Goal: Task Accomplishment & Management: Complete application form

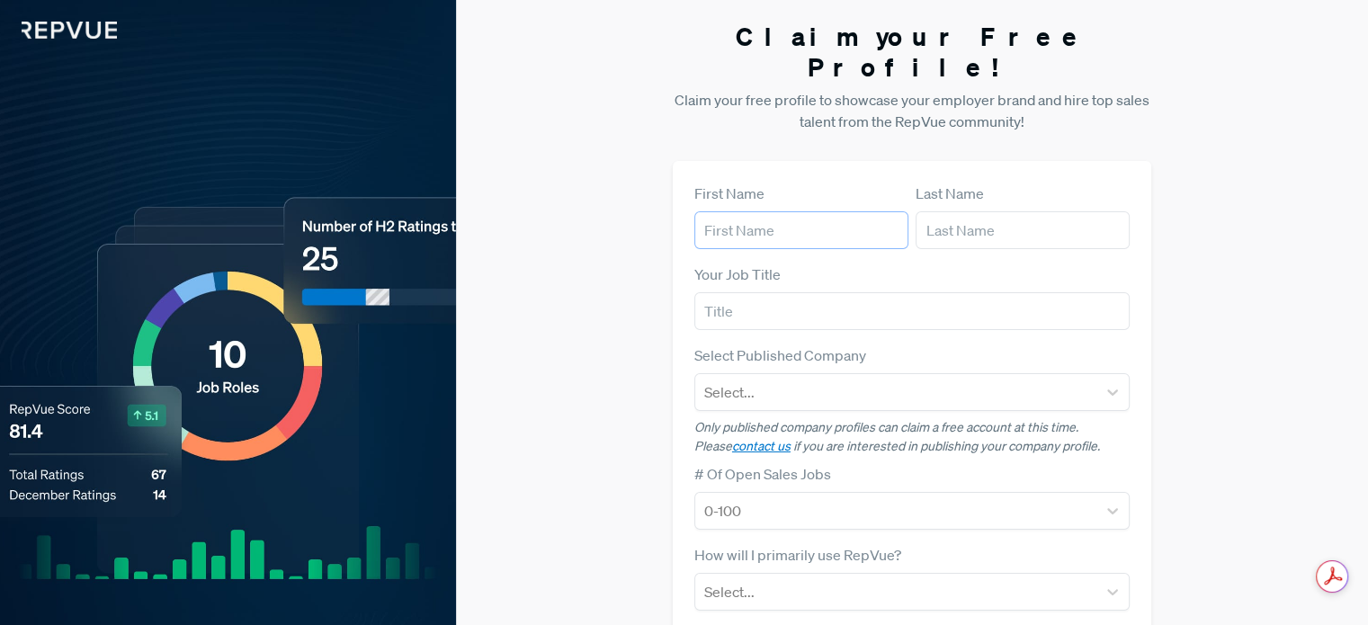
click at [719, 211] on input "text" at bounding box center [801, 230] width 214 height 38
type input "Nazre"
type input "[DEMOGRAPHIC_DATA]"
drag, startPoint x: 762, startPoint y: 201, endPoint x: 399, endPoint y: 222, distance: 363.0
click at [399, 222] on div "Hire Top-Tier Sales Talent Your future sales hire is looking at your profile on…" at bounding box center [684, 452] width 1368 height 905
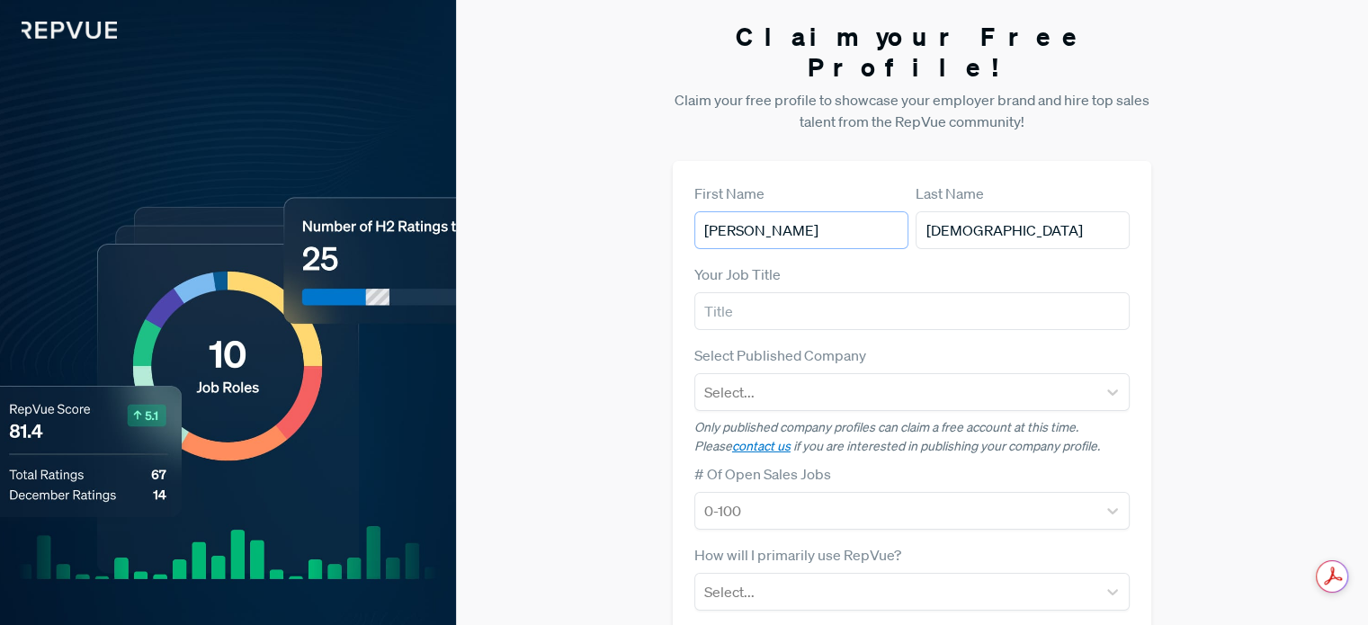
type input "[PERSON_NAME]"
drag, startPoint x: 987, startPoint y: 192, endPoint x: 761, endPoint y: 225, distance: 228.9
click at [762, 226] on form "First Name [PERSON_NAME] Last Name Imam Your Job Title Select Published Company…" at bounding box center [911, 522] width 435 height 679
type input "Caipen"
click at [743, 292] on input "text" at bounding box center [911, 311] width 435 height 38
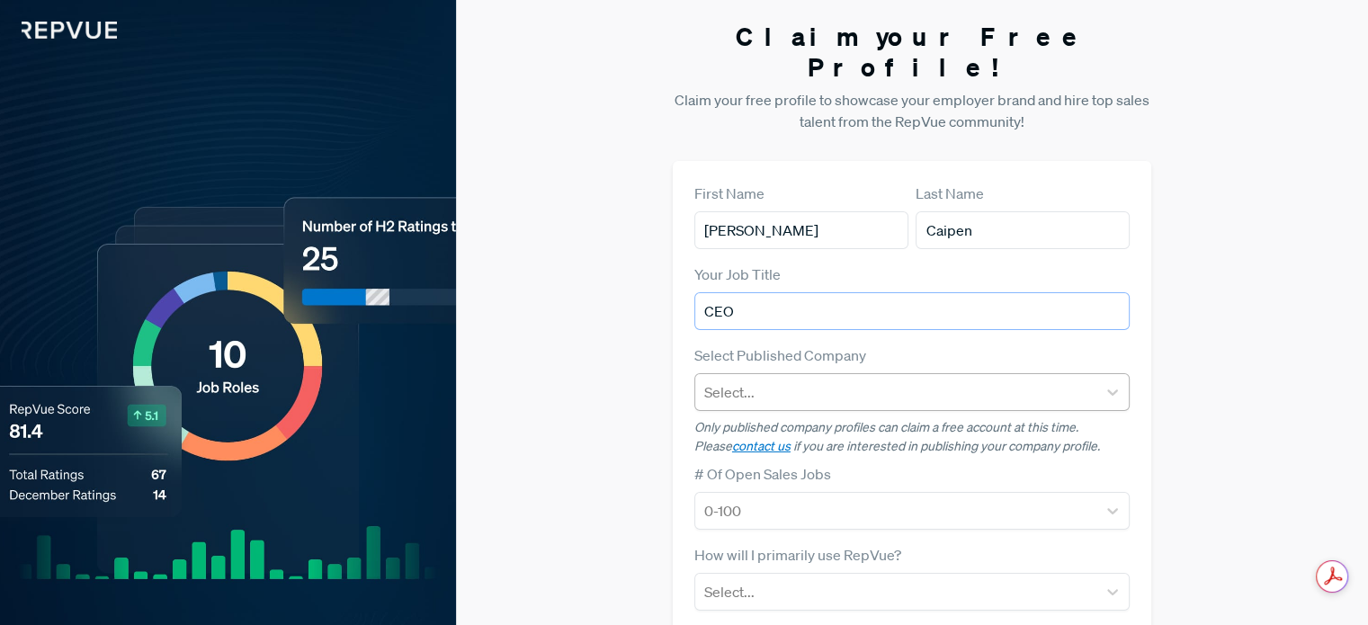
type input "CEO"
click at [763, 379] on div at bounding box center [895, 391] width 383 height 25
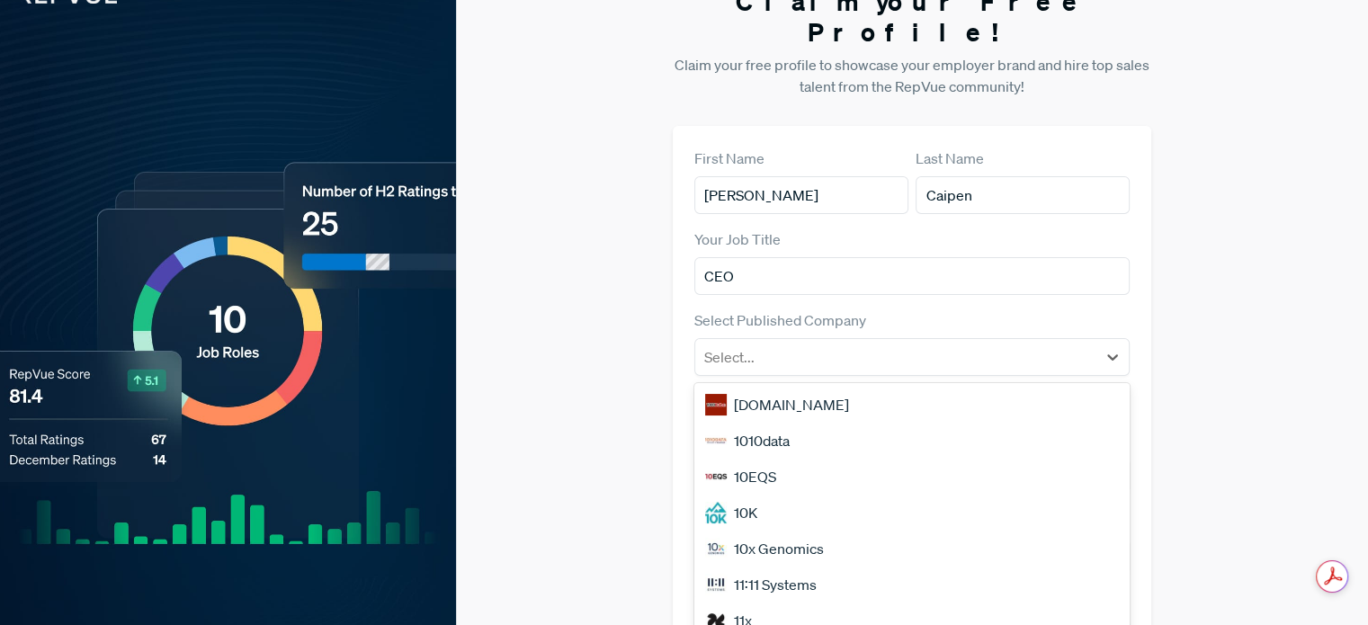
scroll to position [40, 0]
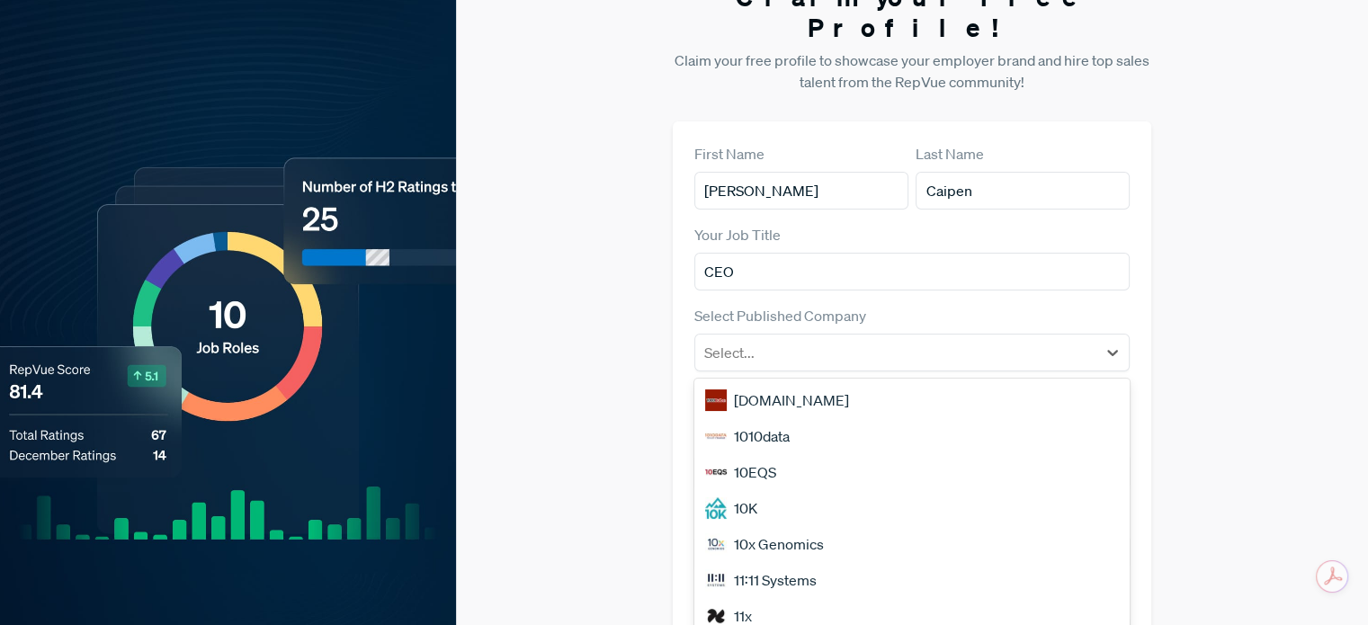
click at [572, 337] on div "Claim your Free Profile! Claim your free profile to showcase your employer bran…" at bounding box center [912, 412] width 912 height 905
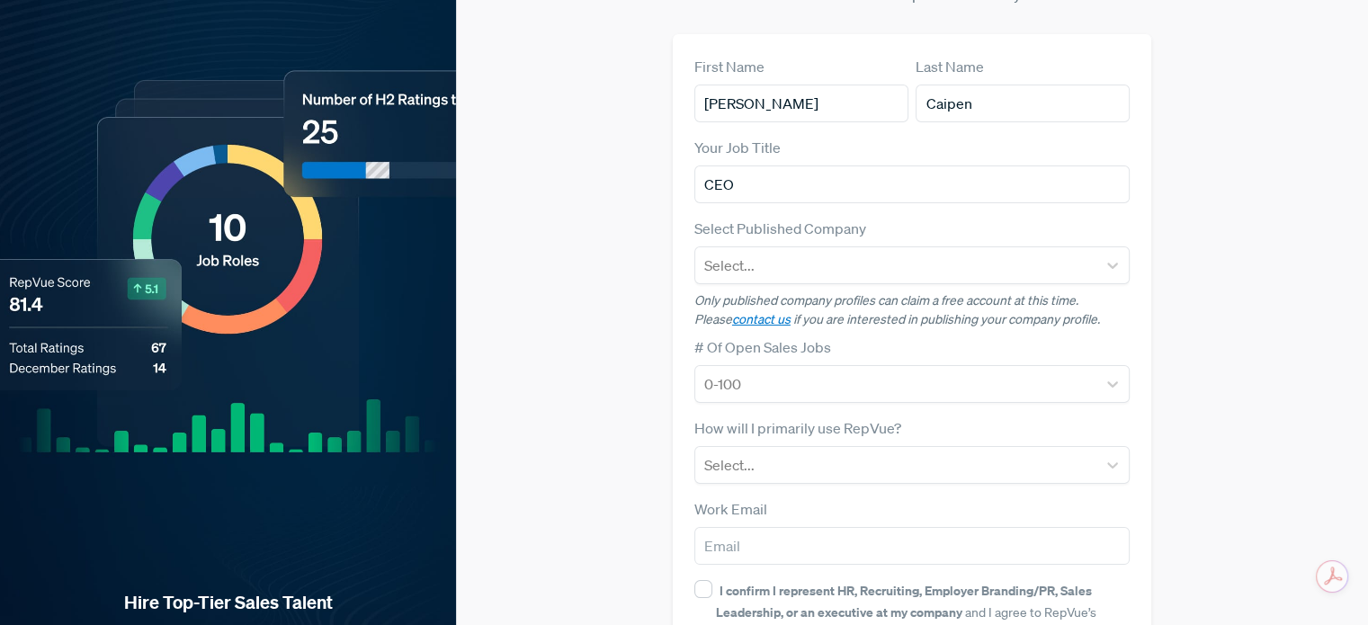
scroll to position [129, 0]
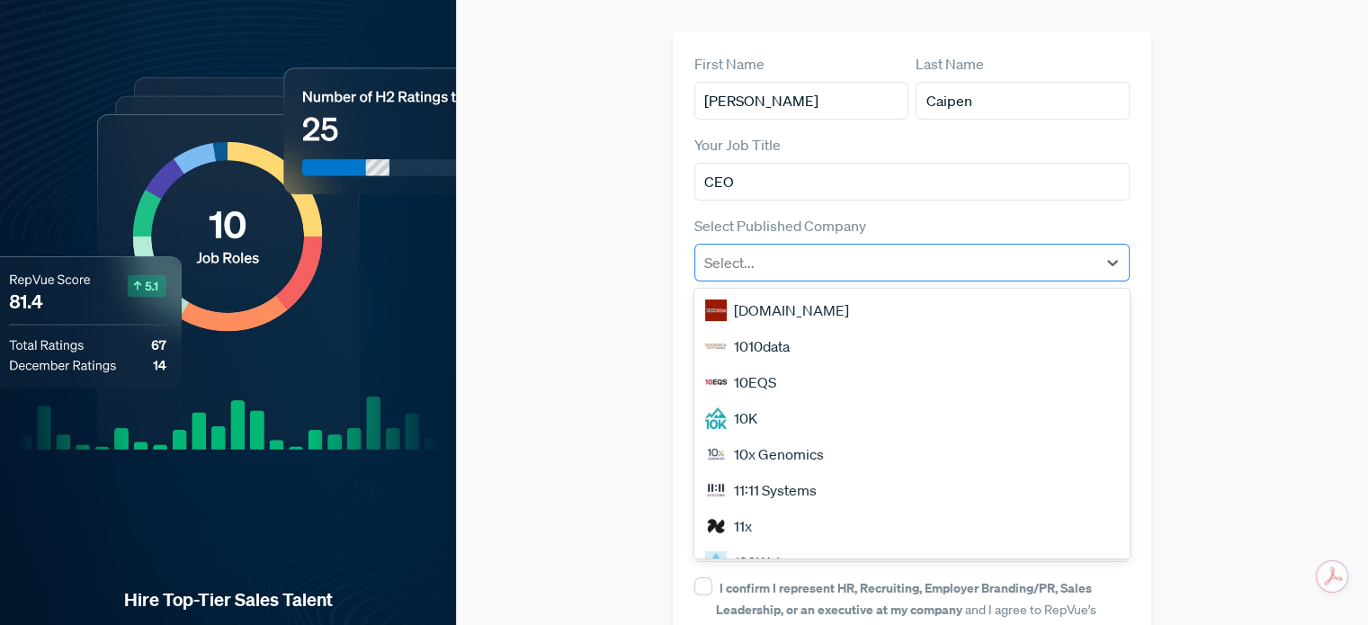
click at [1007, 250] on div at bounding box center [895, 262] width 383 height 25
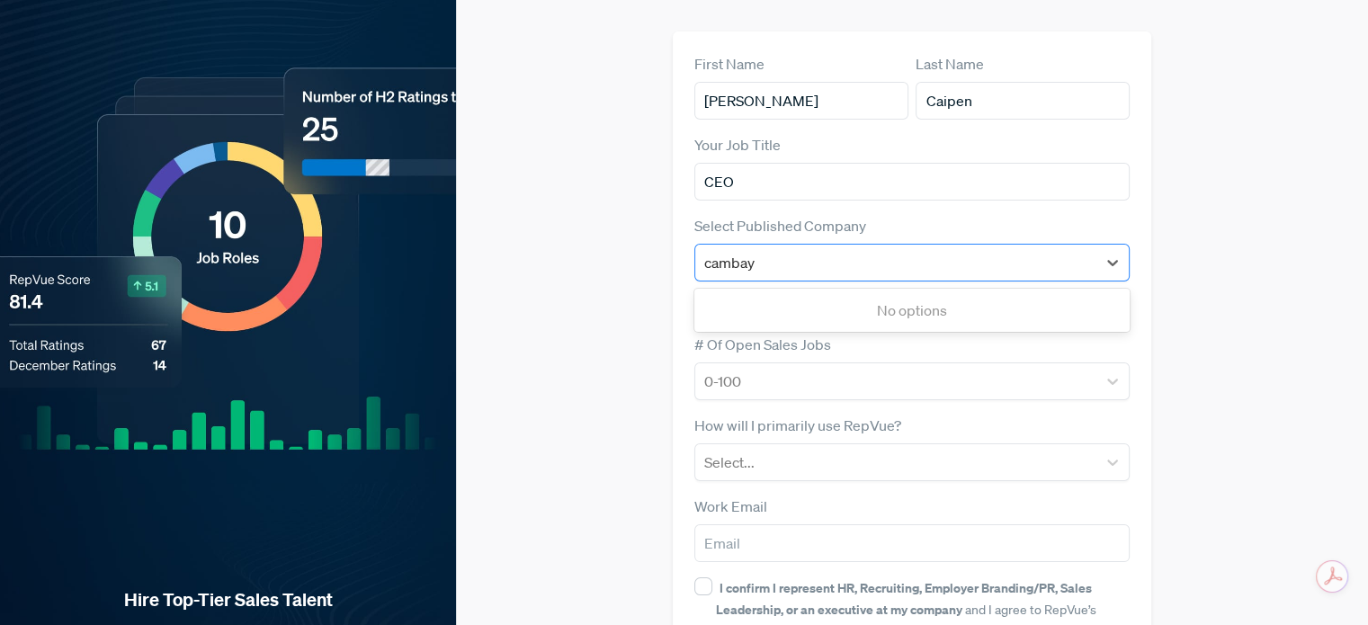
type input "cambay"
click at [847, 292] on div "Cambay Solutions" at bounding box center [911, 310] width 435 height 36
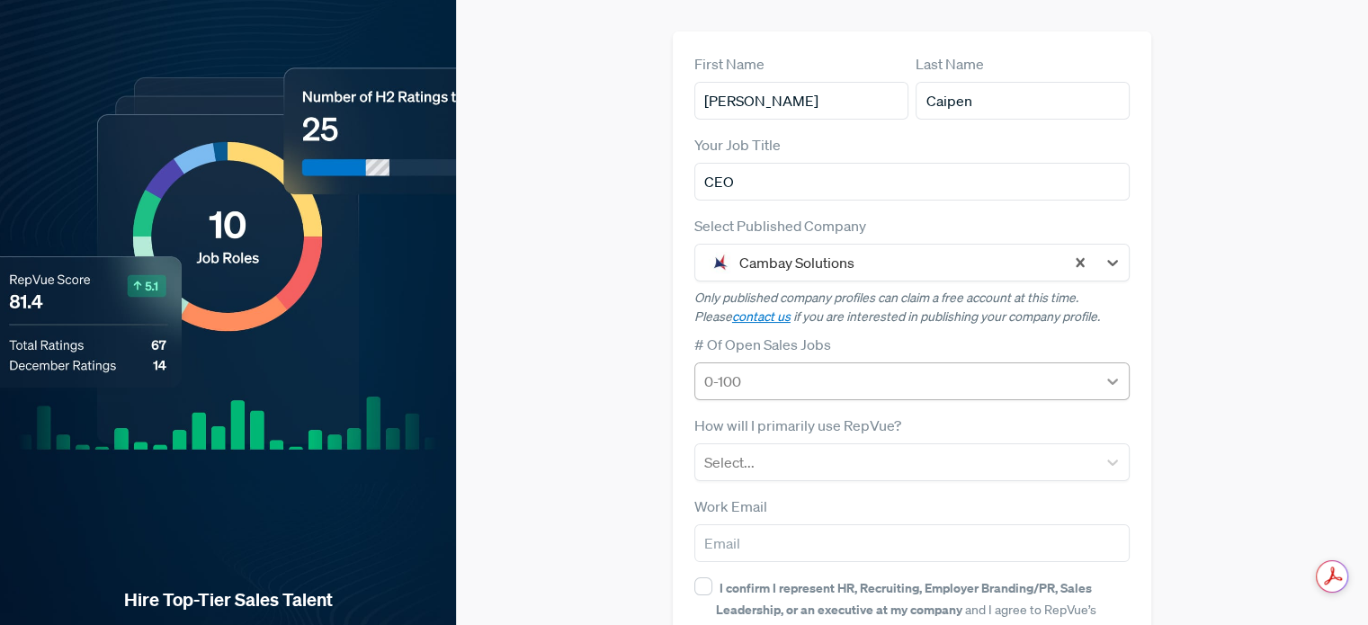
click at [1112, 379] on icon at bounding box center [1112, 382] width 11 height 6
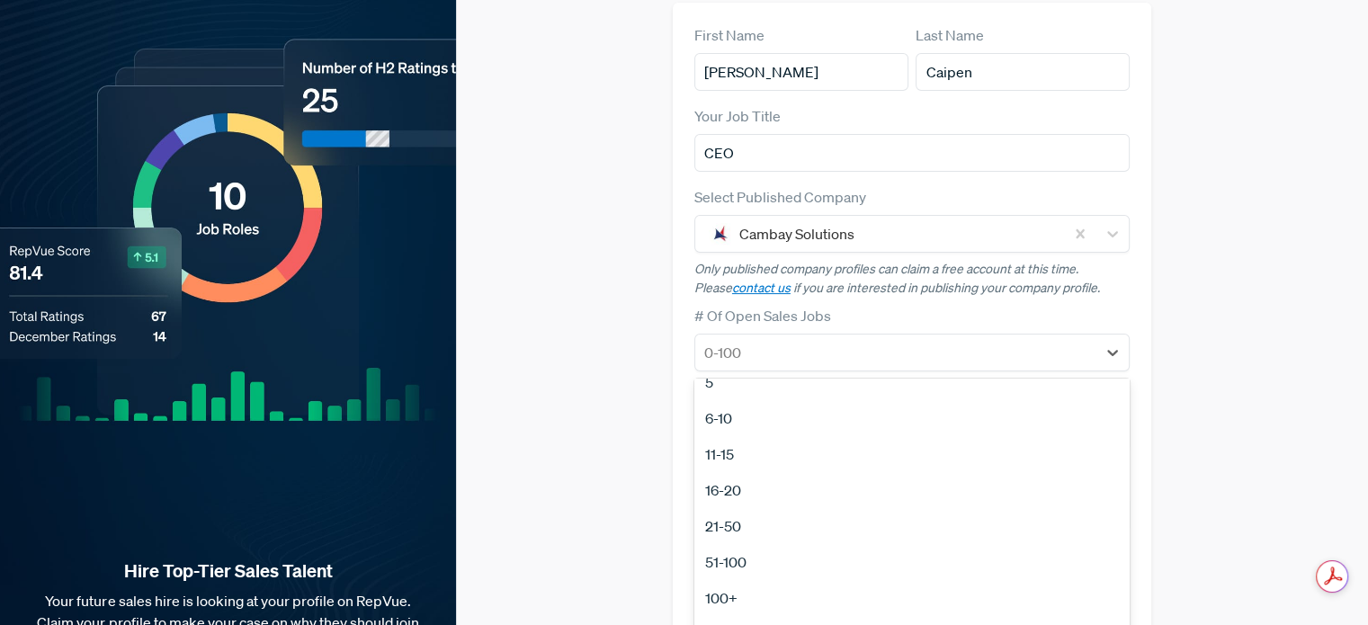
scroll to position [169, 0]
click at [727, 573] on div "100+" at bounding box center [911, 591] width 435 height 36
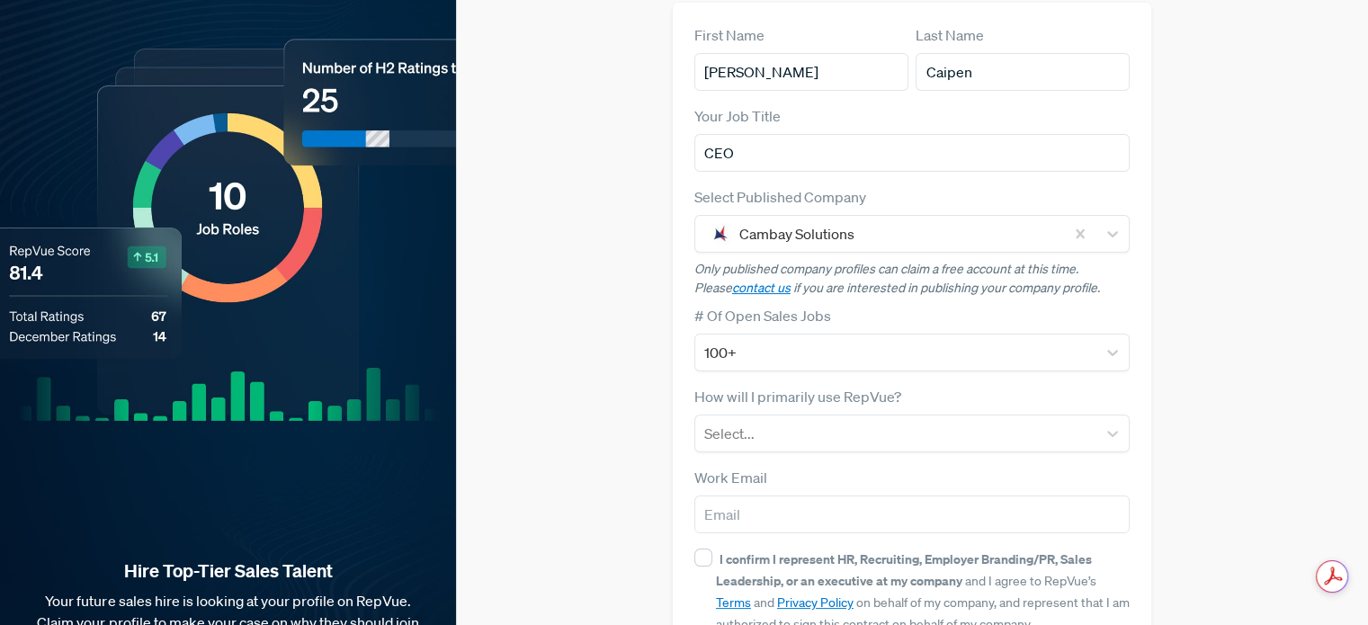
click at [582, 426] on div "Claim your Free Profile! Claim your free profile to showcase your employer bran…" at bounding box center [912, 294] width 912 height 905
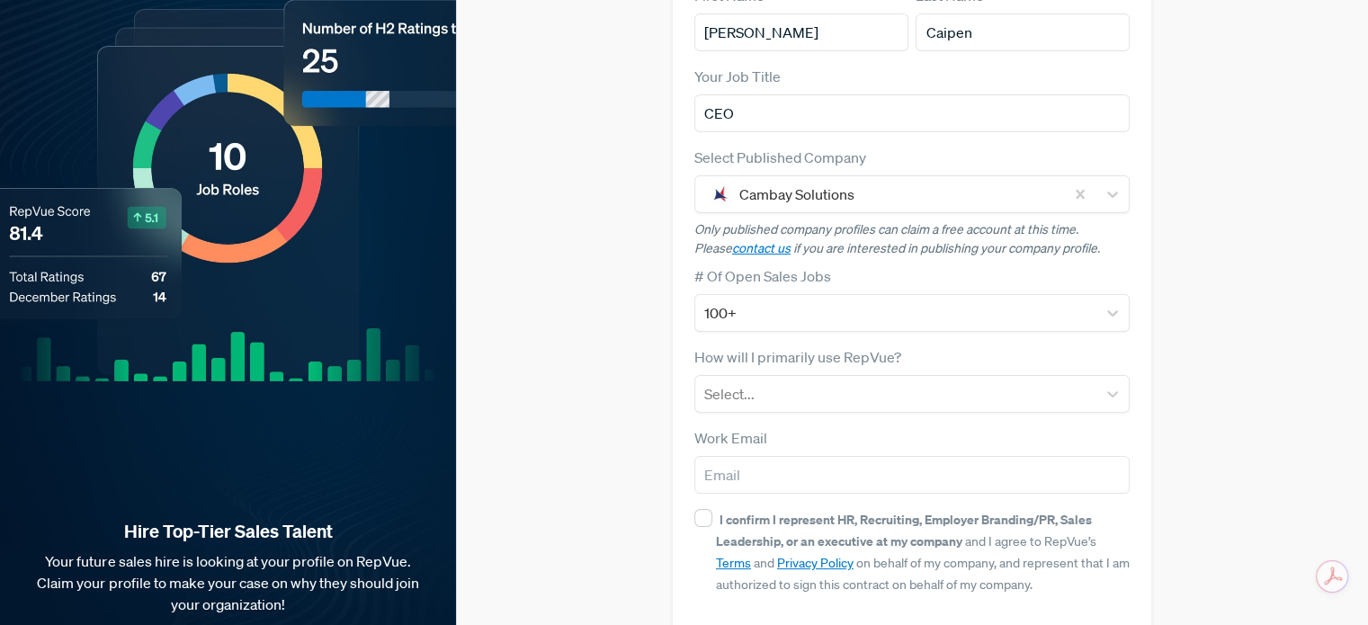
scroll to position [248, 0]
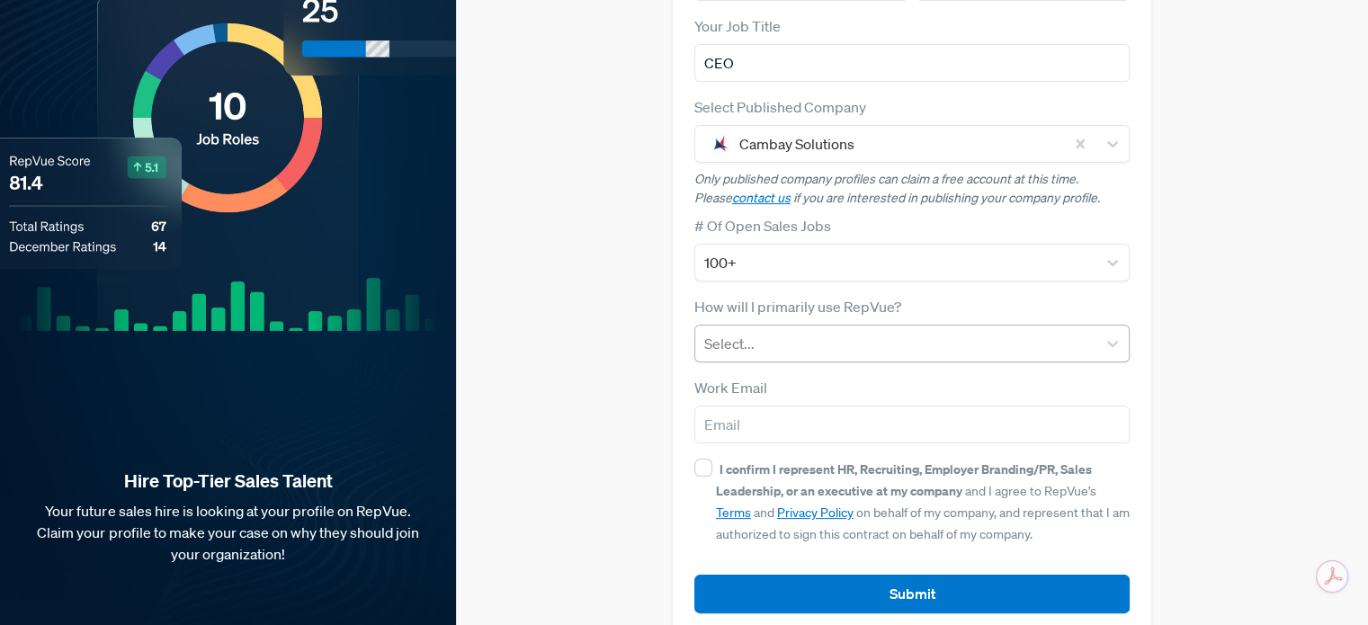
click at [870, 331] on div at bounding box center [895, 343] width 383 height 25
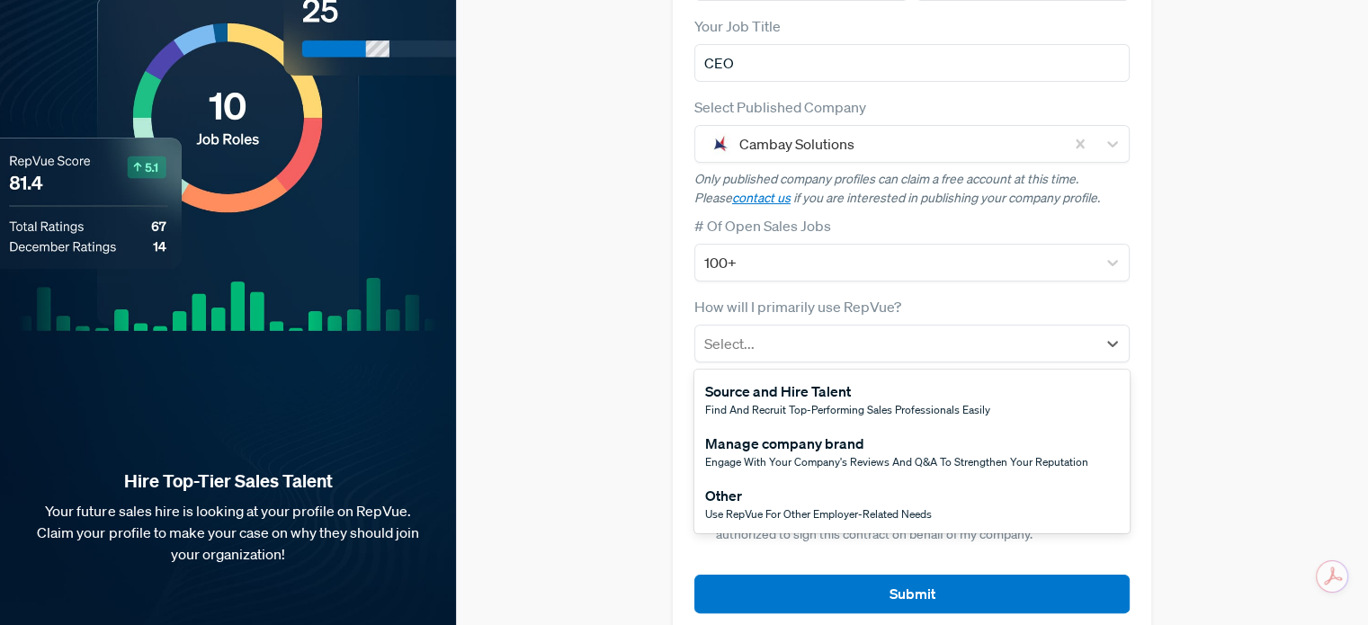
click at [753, 432] on div "Manage company brand" at bounding box center [896, 443] width 383 height 22
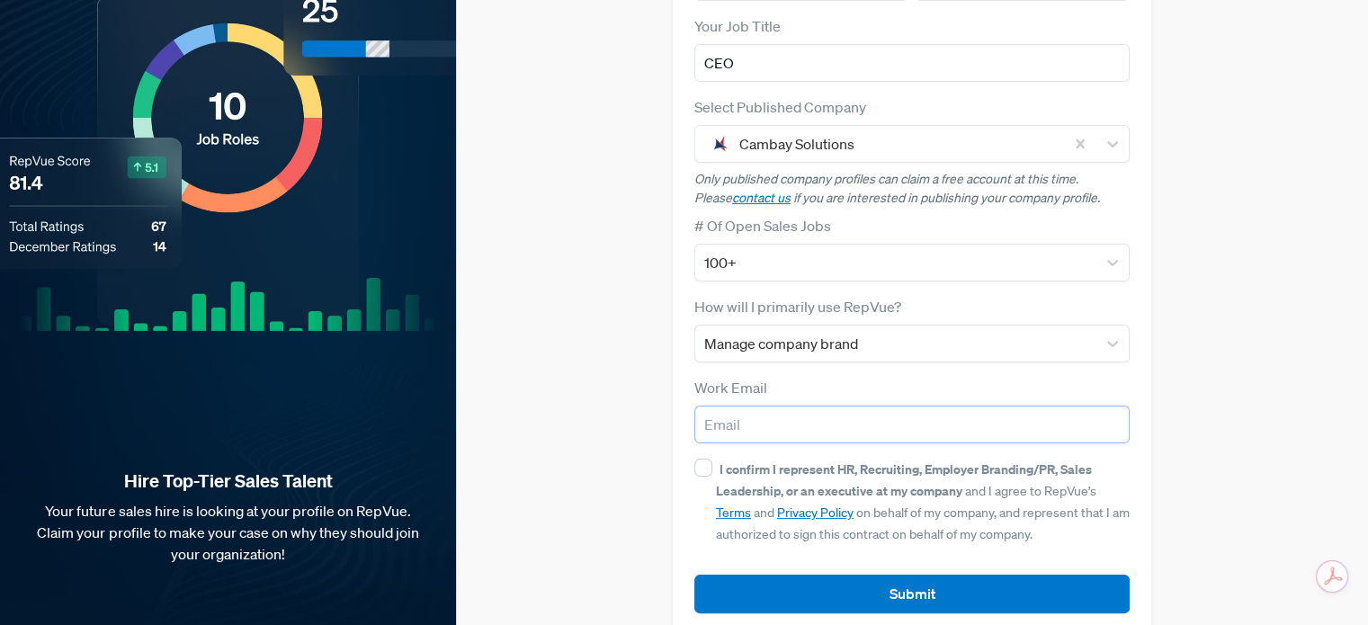
click at [735, 406] on input "email" at bounding box center [911, 425] width 435 height 38
type input "[EMAIL_ADDRESS][DOMAIN_NAME]"
click at [705, 459] on input "I confirm I represent HR, Recruiting, Employer Branding/PR, Sales Leadership, o…" at bounding box center [703, 468] width 18 height 18
checkbox input "true"
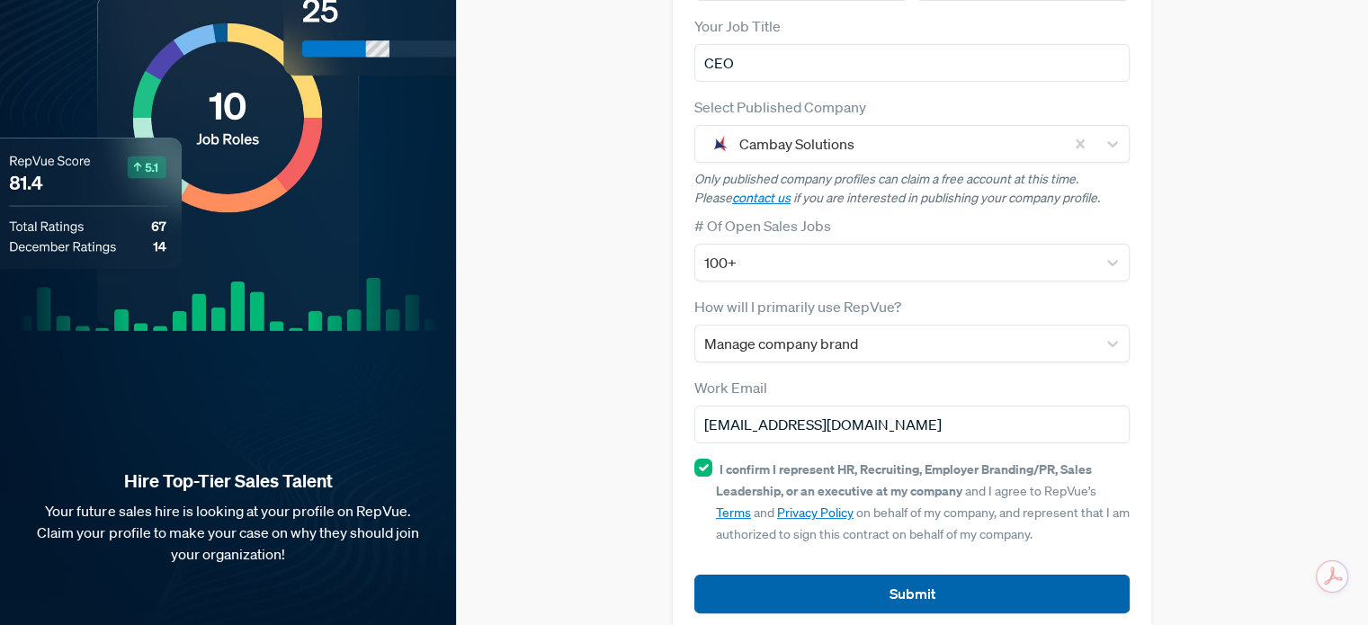
click at [937, 575] on button "Submit" at bounding box center [911, 594] width 435 height 39
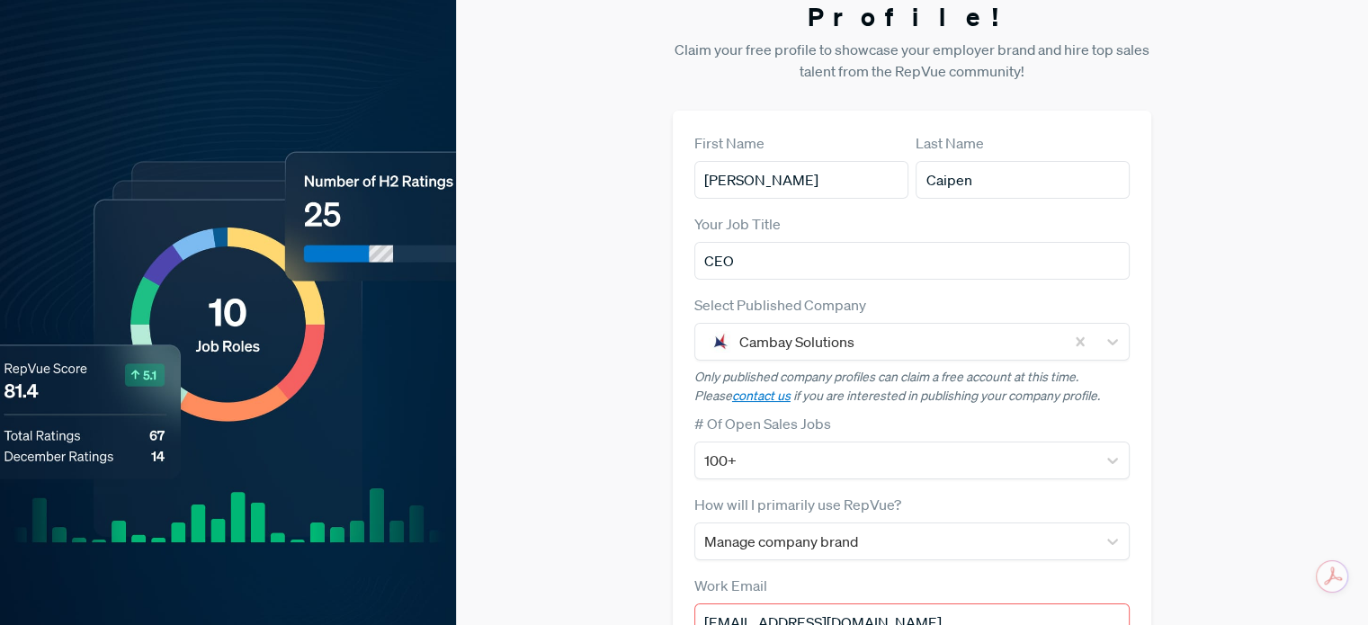
scroll to position [270, 0]
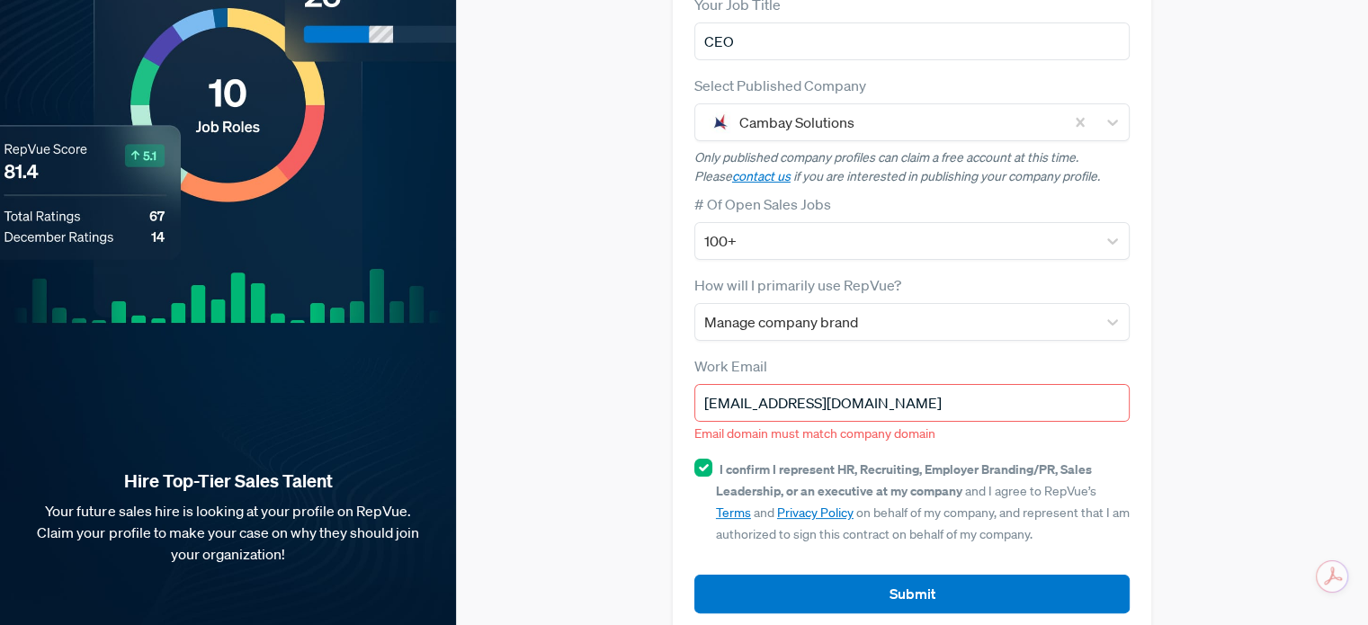
click at [976, 384] on input "[EMAIL_ADDRESS][DOMAIN_NAME]" at bounding box center [911, 403] width 435 height 38
click at [701, 384] on input "[EMAIL_ADDRESS][DOMAIN_NAME]" at bounding box center [911, 403] width 435 height 38
click at [606, 254] on div "Claim your Free Profile! Claim your free profile to showcase your employer bran…" at bounding box center [912, 193] width 912 height 926
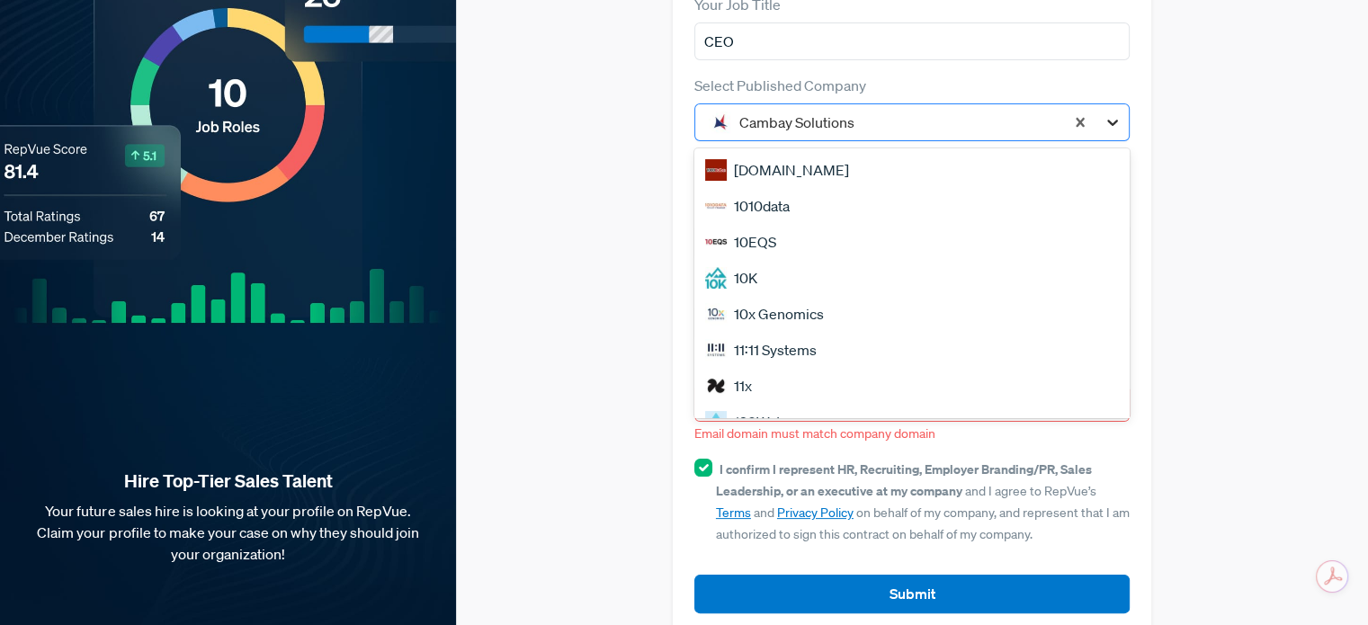
click at [1111, 113] on icon at bounding box center [1112, 122] width 18 height 18
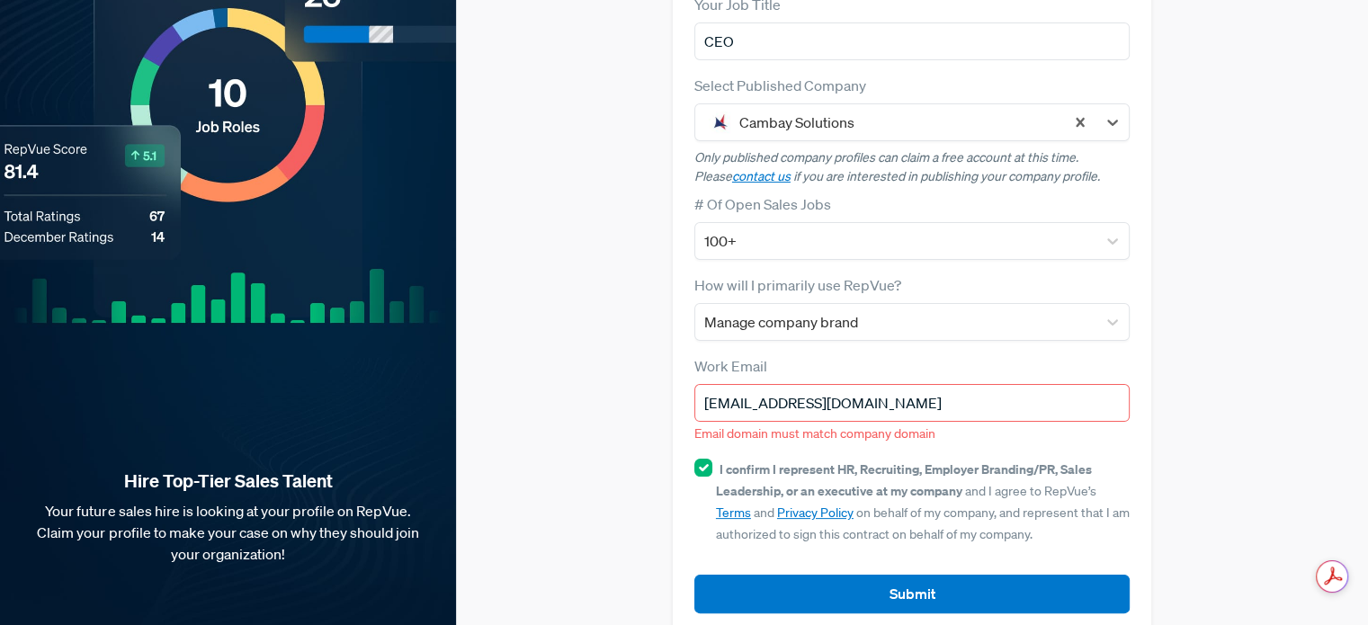
click at [629, 168] on div "Claim your Free Profile! Claim your free profile to showcase your employer bran…" at bounding box center [912, 193] width 912 height 926
click at [888, 384] on input "[EMAIL_ADDRESS][DOMAIN_NAME]" at bounding box center [911, 403] width 435 height 38
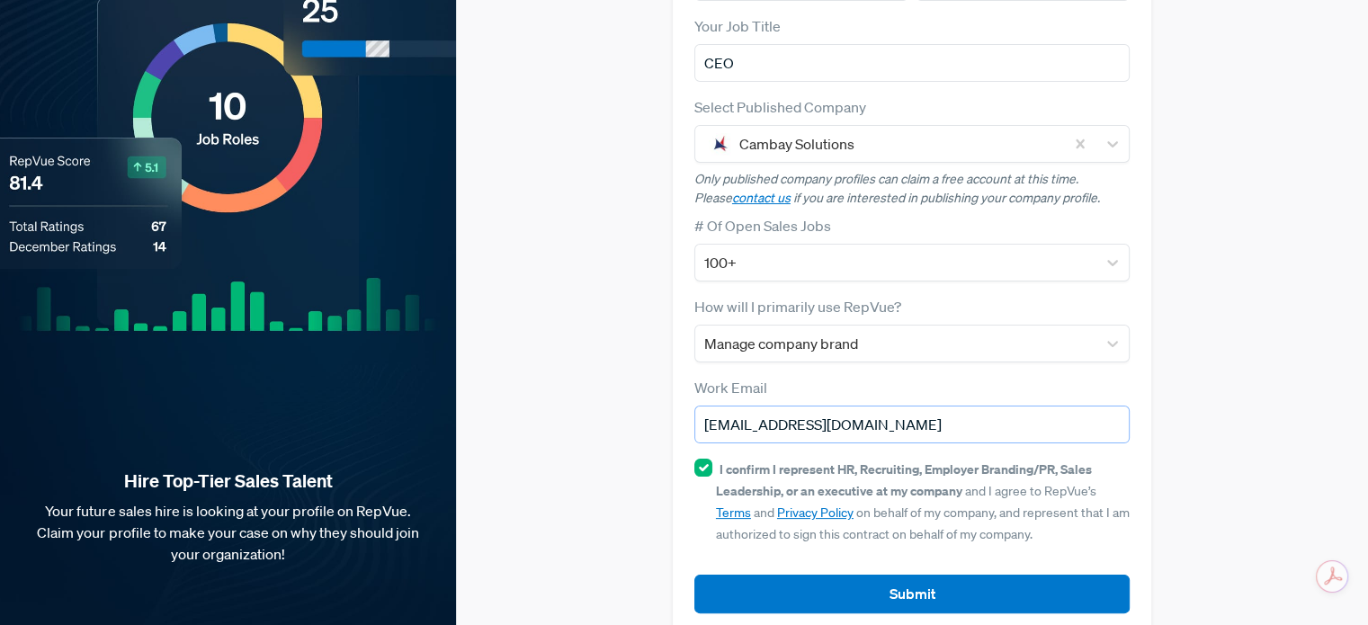
type input "[EMAIL_ADDRESS][DOMAIN_NAME]"
click at [1238, 352] on div "Claim your Free Profile! Claim your free profile to showcase your employer bran…" at bounding box center [912, 204] width 912 height 905
click at [624, 441] on div "Claim your Free Profile! Claim your free profile to showcase your employer bran…" at bounding box center [912, 204] width 912 height 905
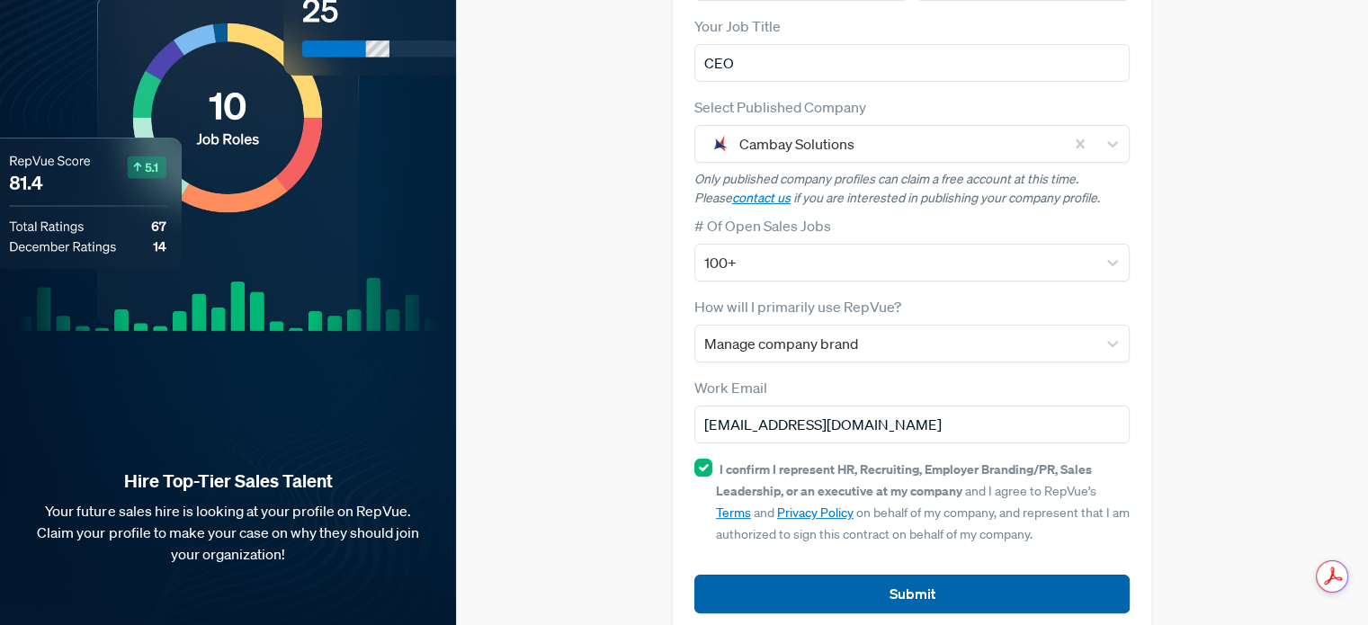
click at [943, 575] on button "Submit" at bounding box center [911, 594] width 435 height 39
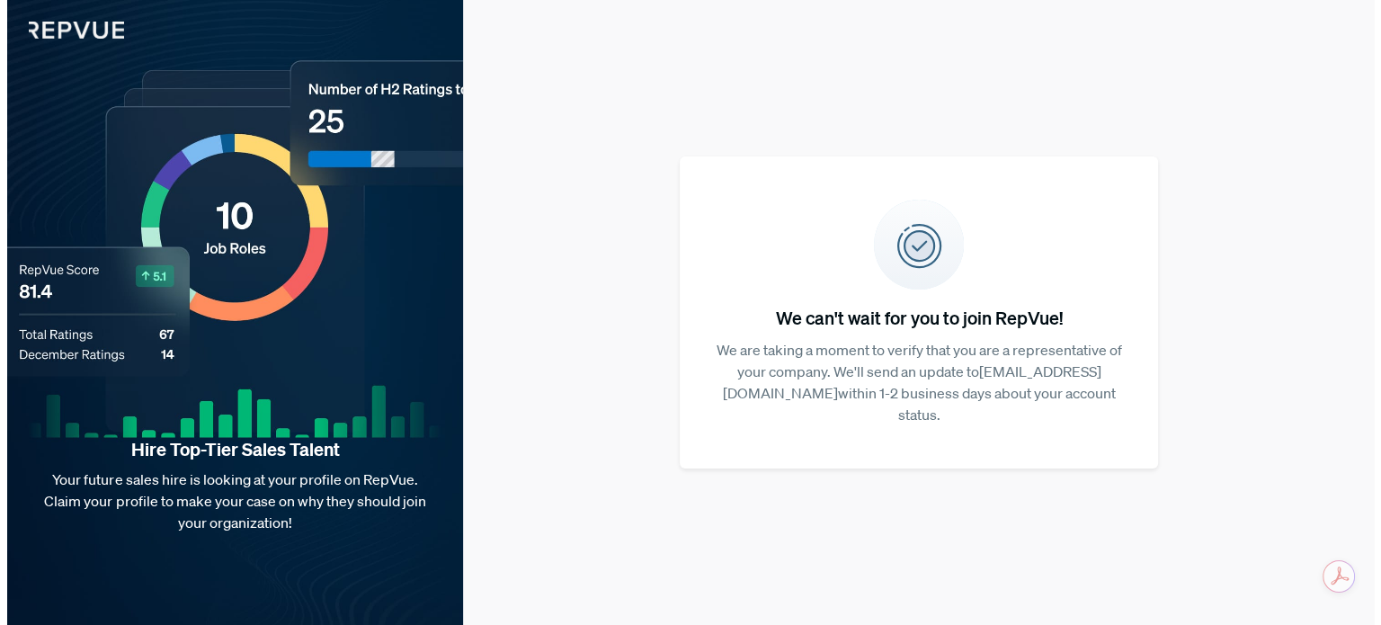
scroll to position [0, 0]
